Goal: Transaction & Acquisition: Purchase product/service

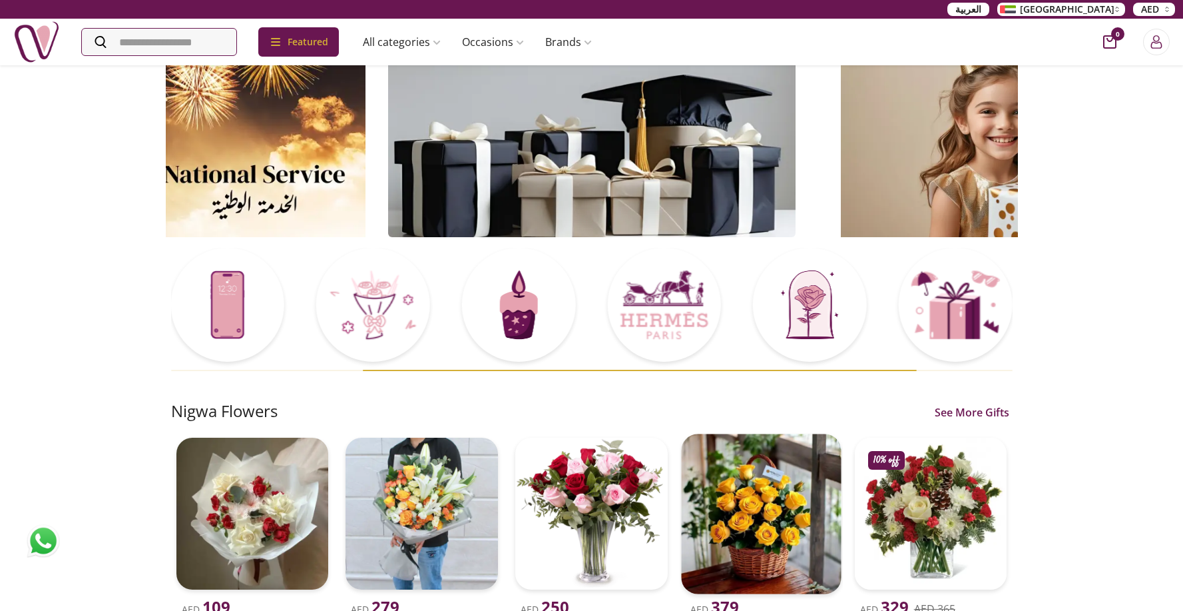
scroll to position [219, 0]
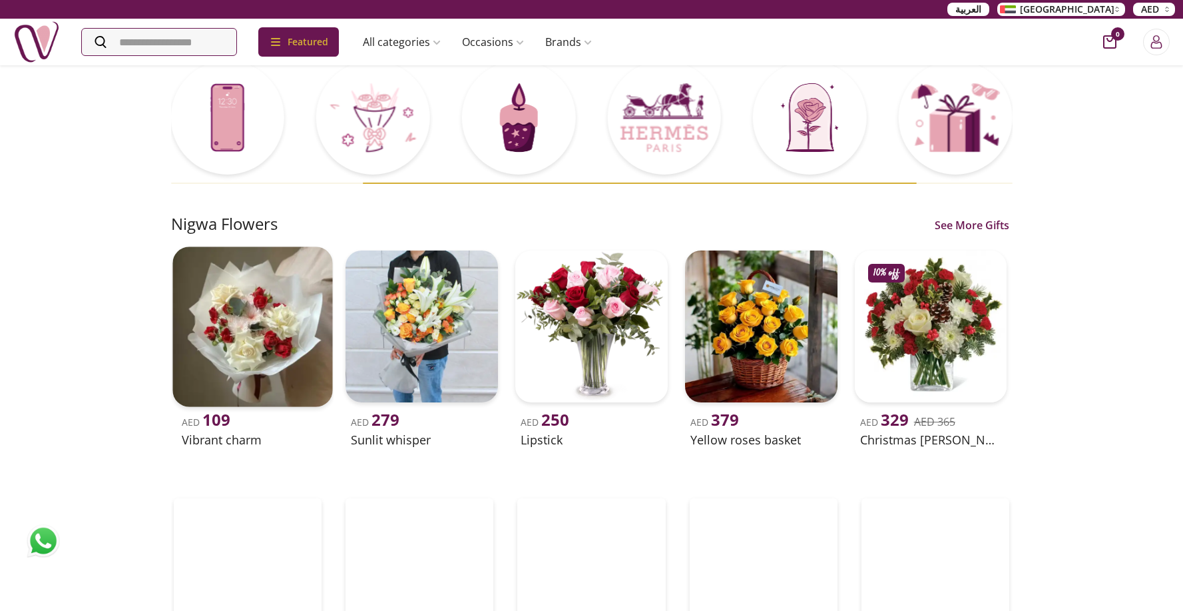
click at [198, 320] on img at bounding box center [252, 326] width 160 height 160
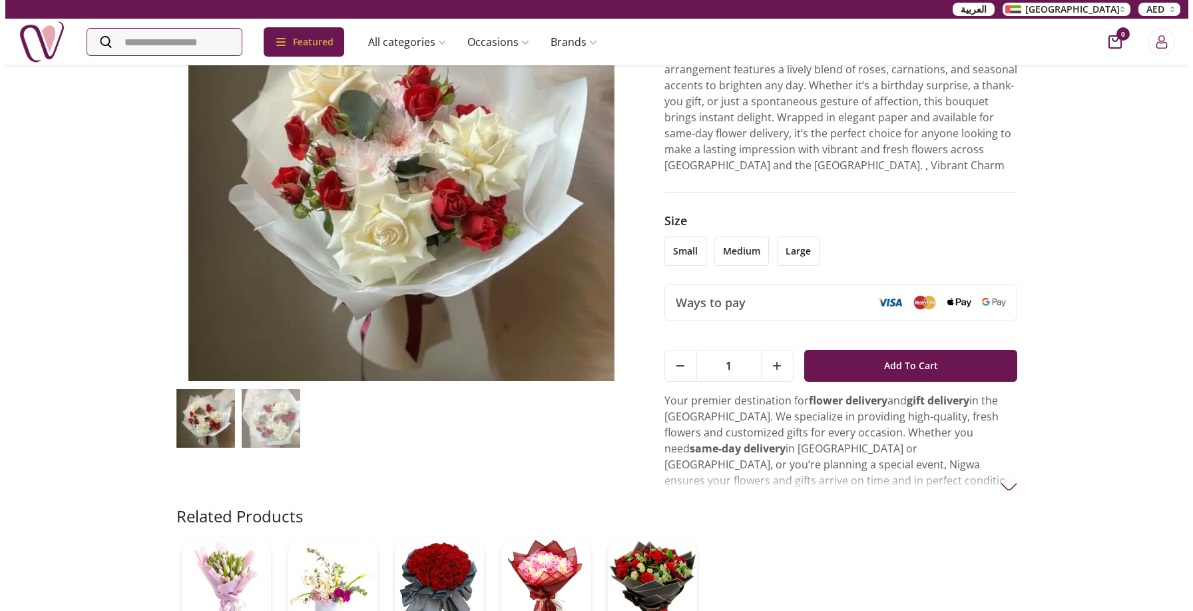
scroll to position [251, 0]
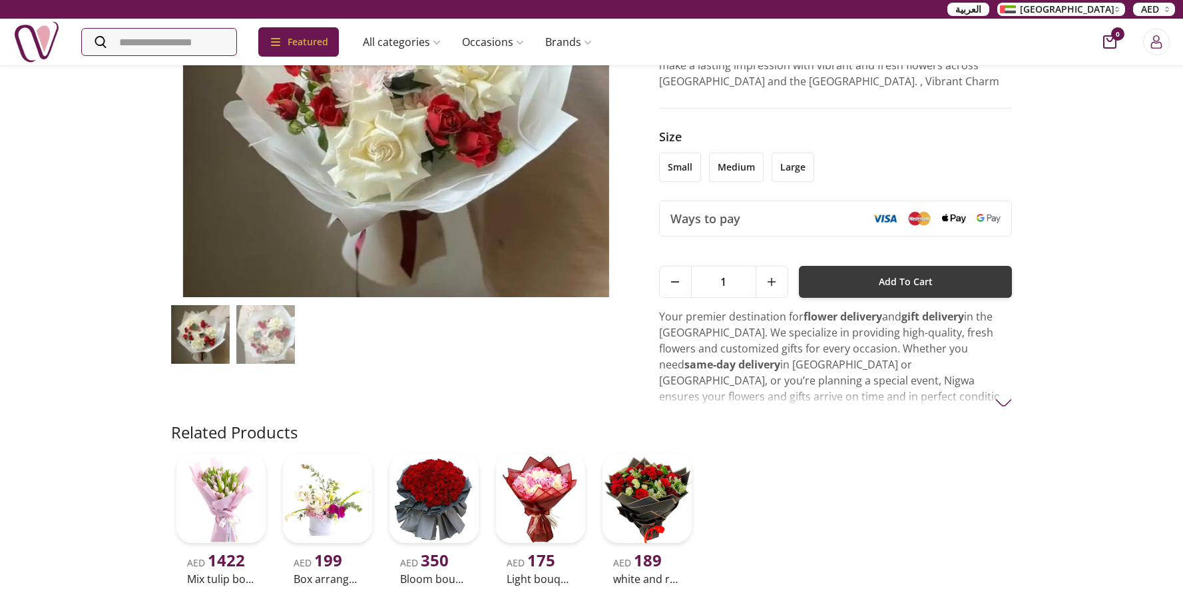
click at [862, 298] on button "Add To Cart" at bounding box center [906, 282] width 214 height 32
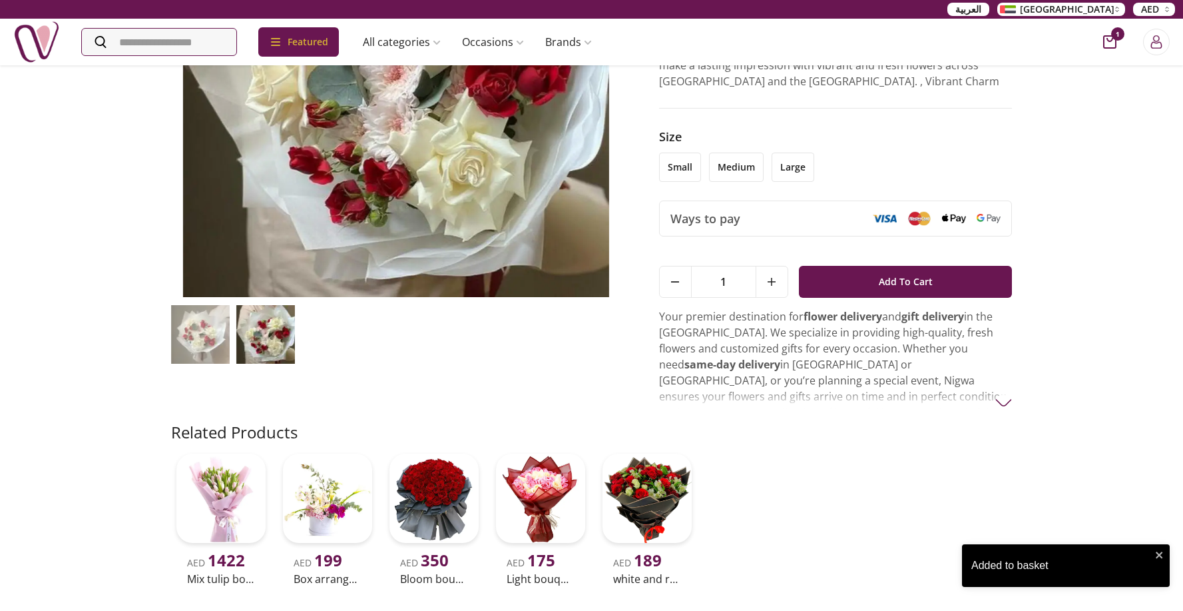
click at [1107, 46] on icon "cart-button" at bounding box center [1109, 41] width 13 height 13
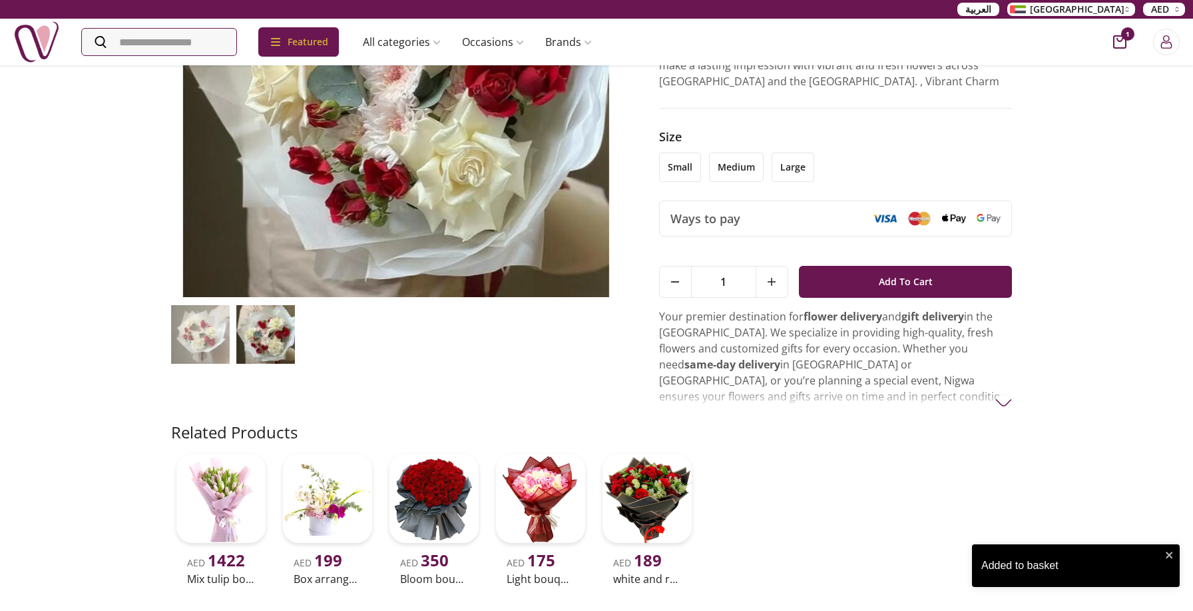
scroll to position [6, 6]
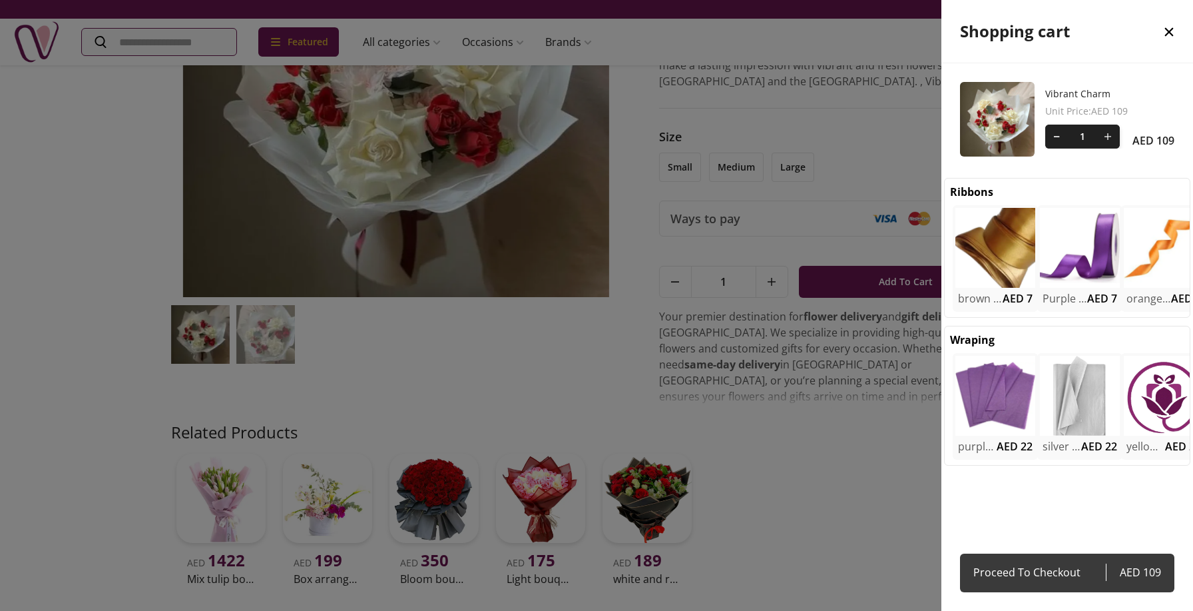
click at [1088, 571] on span "Proceed To Checkout" at bounding box center [1040, 572] width 133 height 19
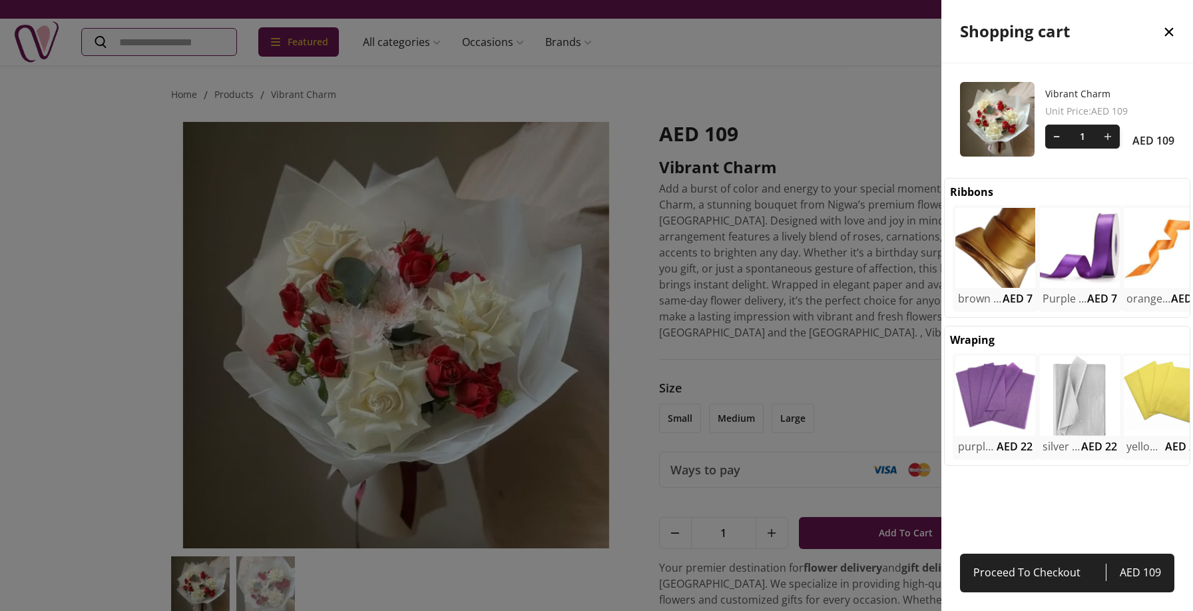
select select "**********"
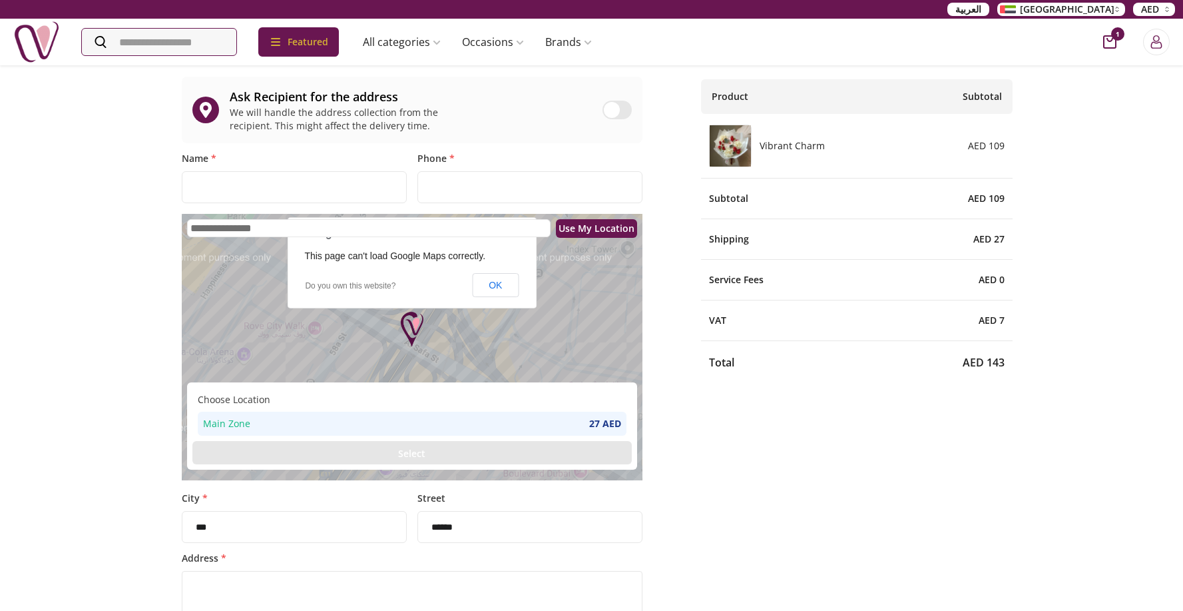
scroll to position [81, 0]
click at [490, 282] on button "OK" at bounding box center [496, 284] width 46 height 24
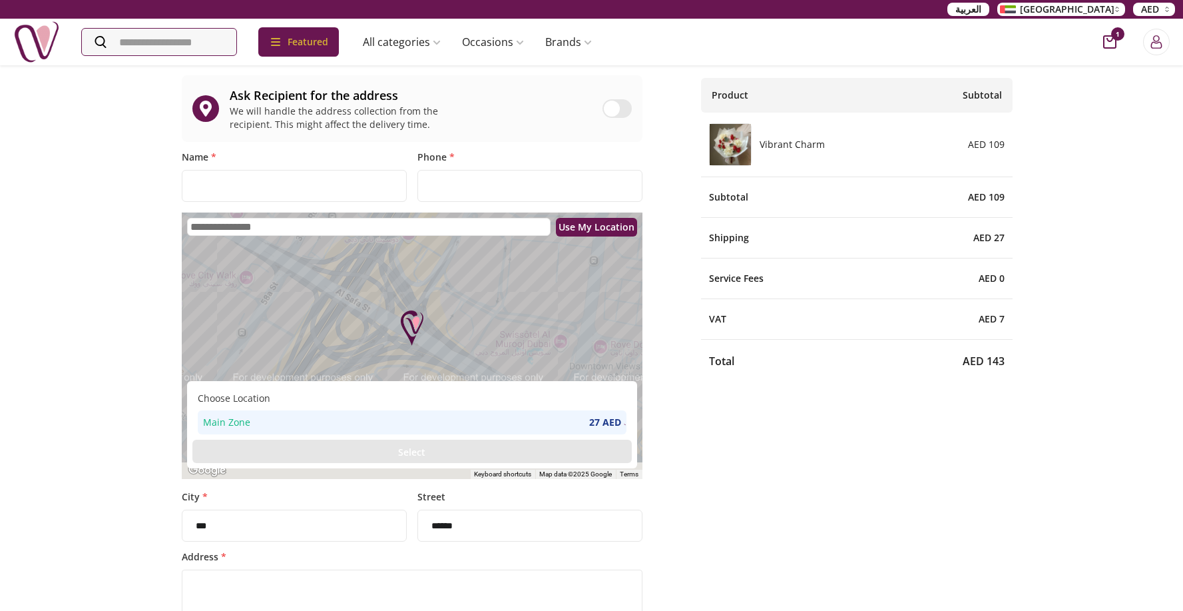
drag, startPoint x: 540, startPoint y: 326, endPoint x: 430, endPoint y: 242, distance: 138.2
click at [450, 261] on div at bounding box center [412, 345] width 461 height 266
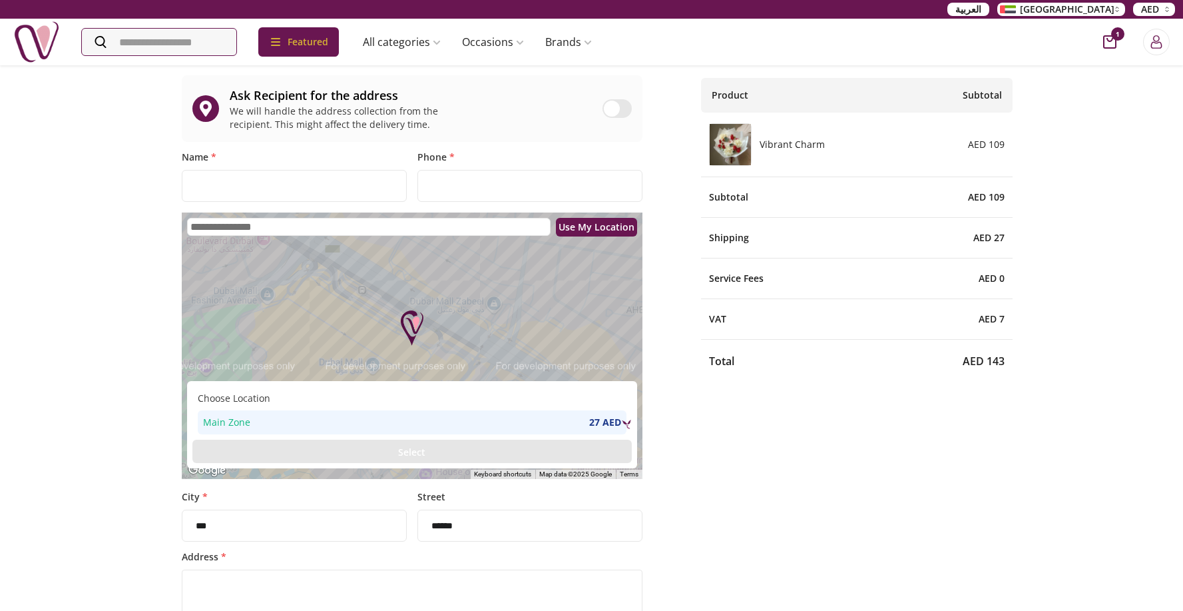
drag, startPoint x: 483, startPoint y: 350, endPoint x: 510, endPoint y: 307, distance: 50.6
click at [509, 308] on div at bounding box center [412, 345] width 461 height 266
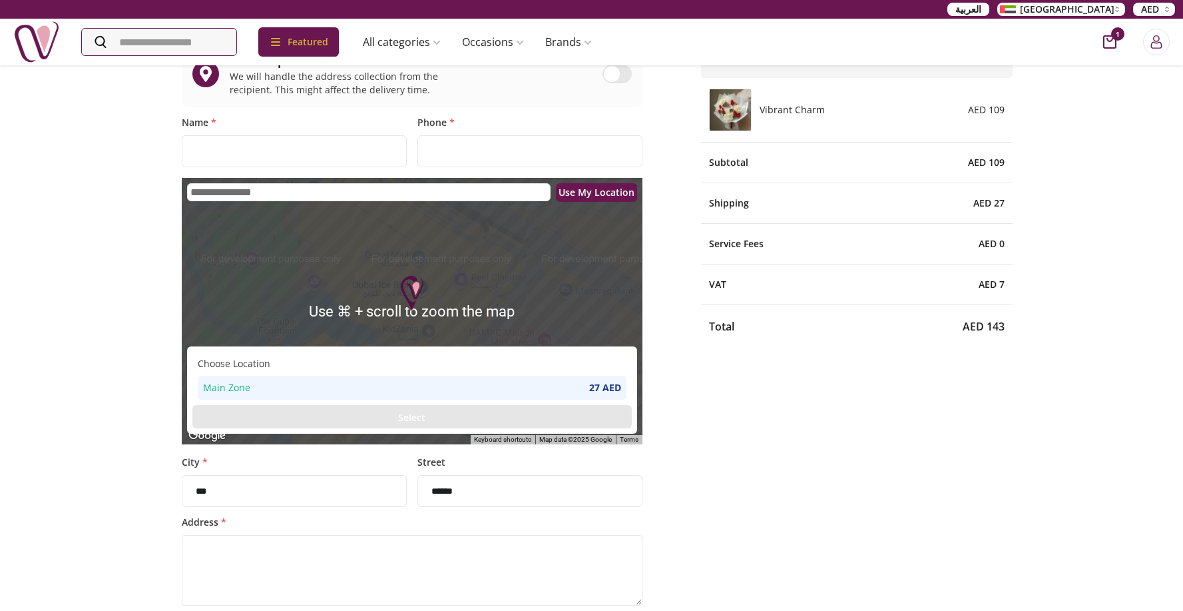
scroll to position [97, 0]
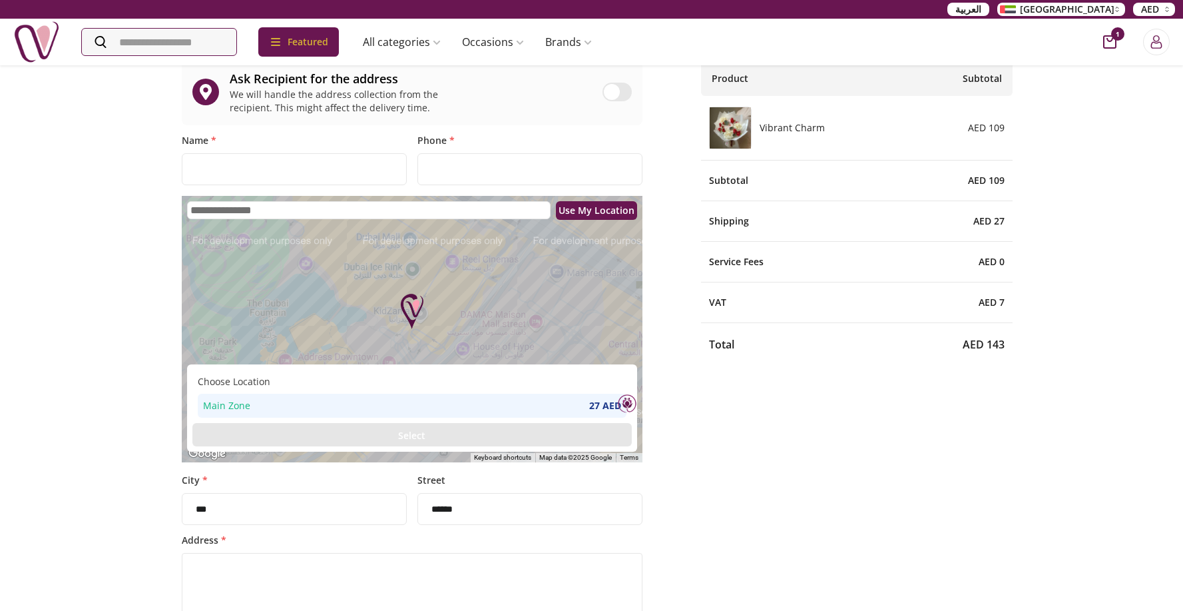
drag, startPoint x: 481, startPoint y: 328, endPoint x: 469, endPoint y: 285, distance: 44.3
click at [469, 285] on div at bounding box center [412, 329] width 461 height 266
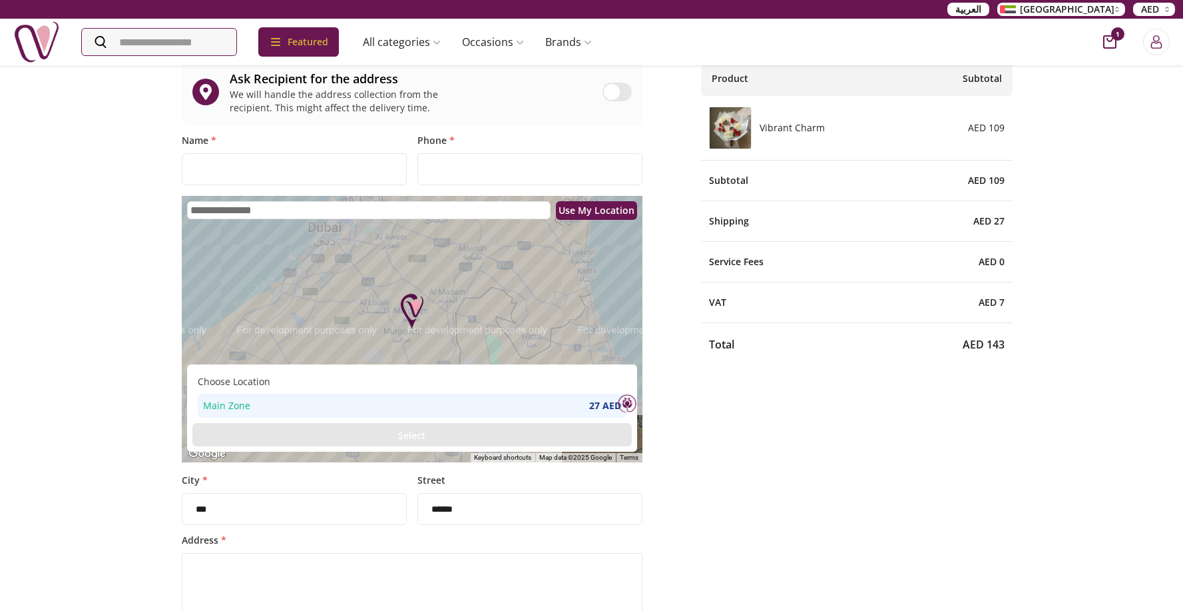
drag, startPoint x: 473, startPoint y: 336, endPoint x: 384, endPoint y: 300, distance: 96.5
click at [384, 300] on div at bounding box center [412, 329] width 461 height 266
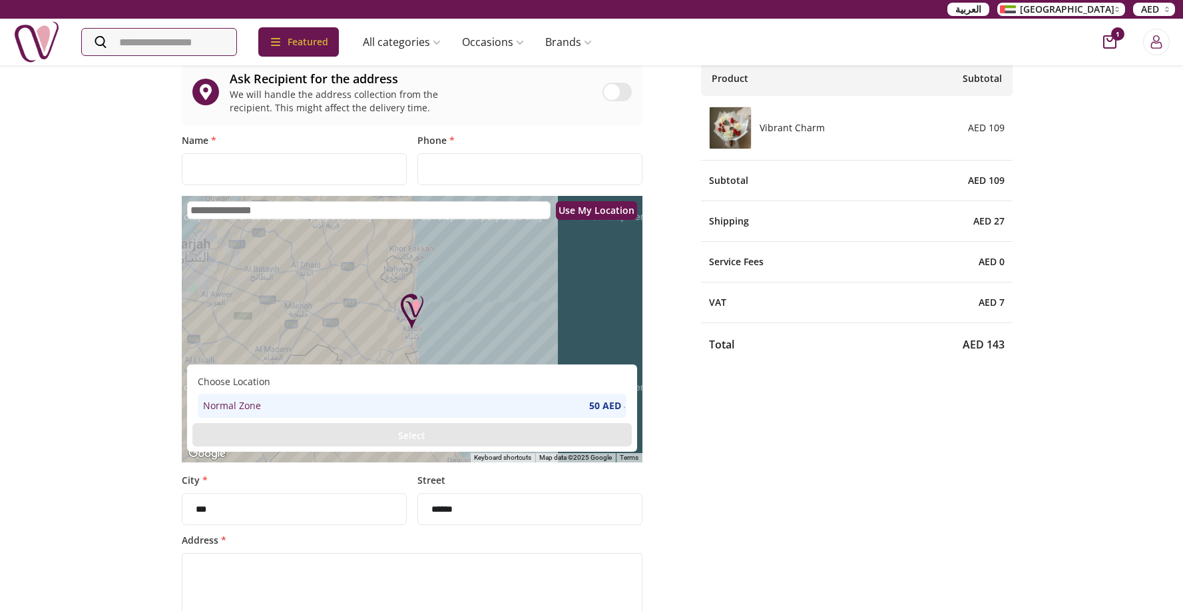
drag, startPoint x: 476, startPoint y: 302, endPoint x: 299, endPoint y: 360, distance: 186.2
click at [299, 360] on div at bounding box center [412, 329] width 461 height 266
drag, startPoint x: 322, startPoint y: 292, endPoint x: 322, endPoint y: 361, distance: 69.3
click at [322, 361] on div at bounding box center [412, 329] width 461 height 266
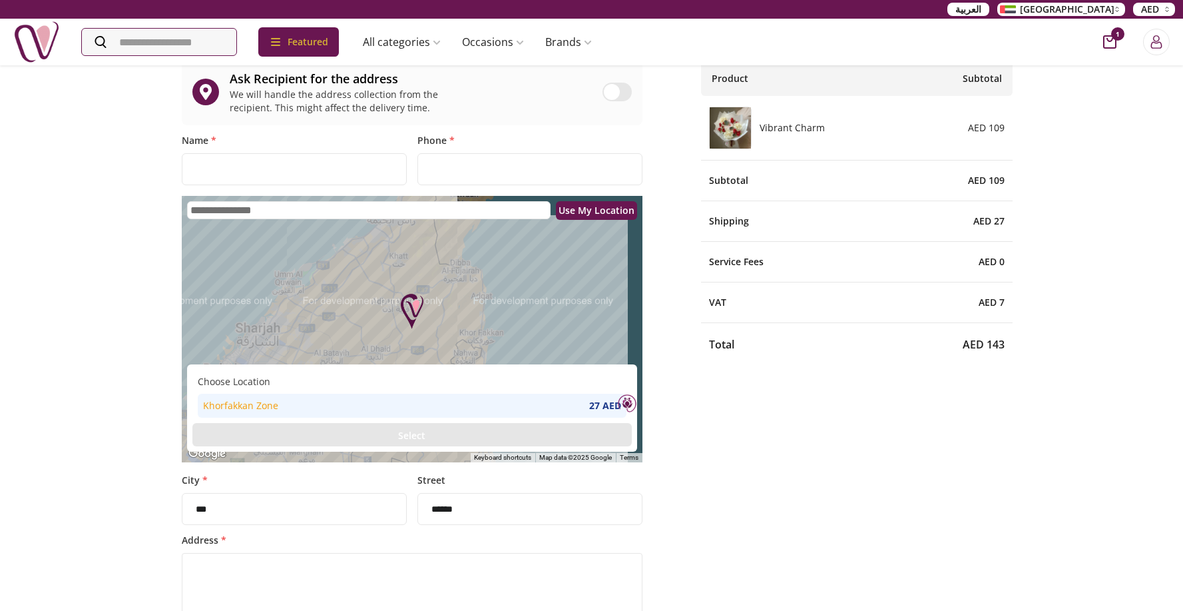
drag, startPoint x: 528, startPoint y: 294, endPoint x: 580, endPoint y: 296, distance: 52.0
click at [580, 296] on div at bounding box center [412, 329] width 461 height 266
